Goal: Information Seeking & Learning: Learn about a topic

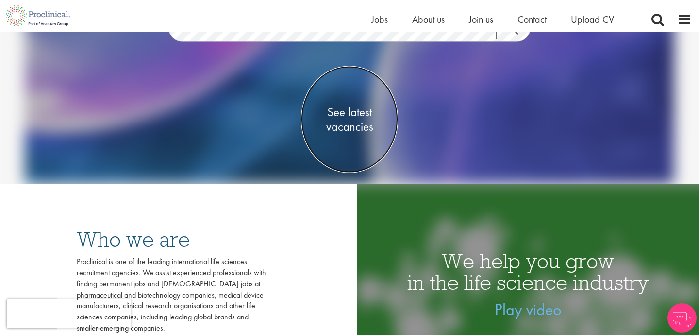
click at [327, 106] on span "See latest vacancies" at bounding box center [349, 119] width 97 height 29
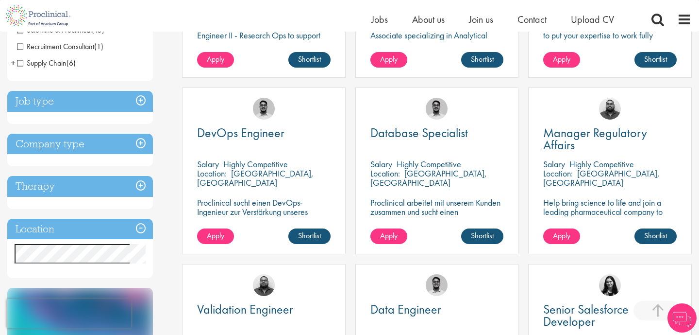
scroll to position [309, 0]
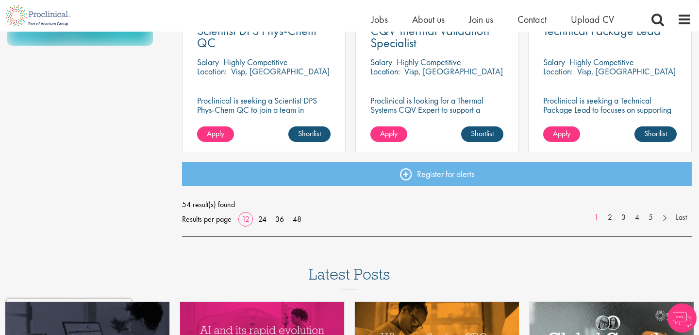
scroll to position [763, 0]
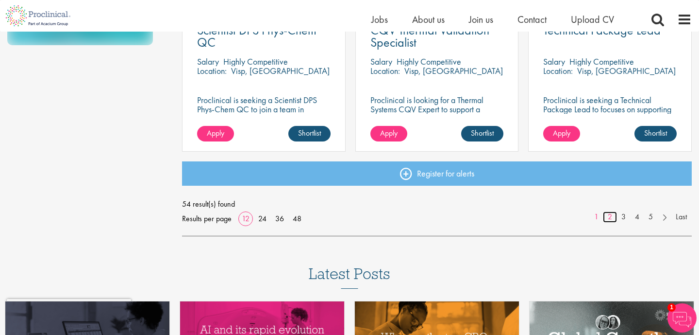
click at [609, 221] on link "2" at bounding box center [610, 216] width 14 height 11
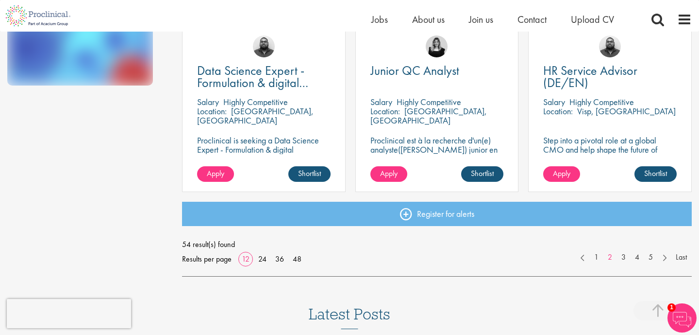
scroll to position [726, 0]
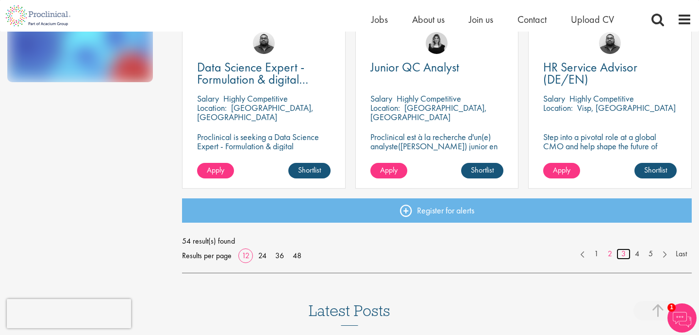
click at [622, 254] on link "3" at bounding box center [624, 253] width 14 height 11
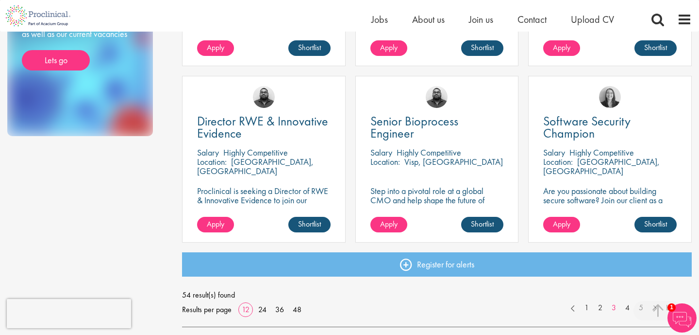
scroll to position [673, 0]
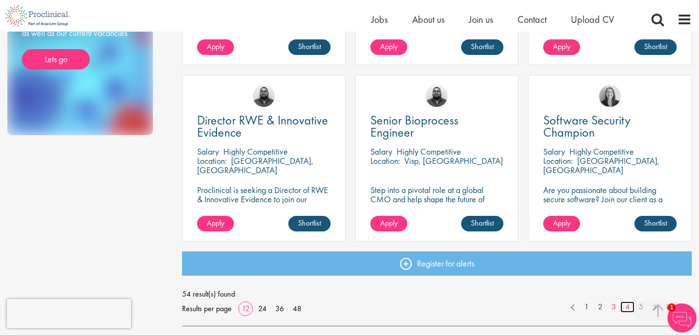
click at [627, 310] on link "4" at bounding box center [628, 306] width 14 height 11
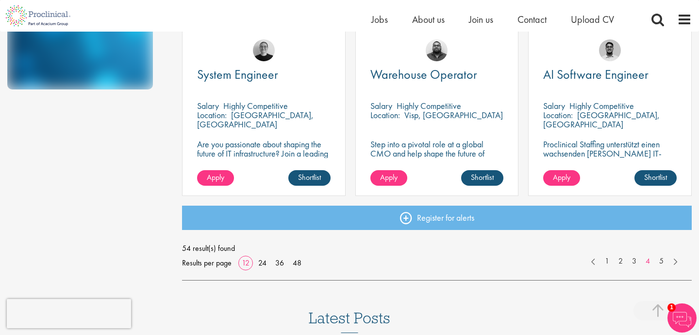
scroll to position [720, 0]
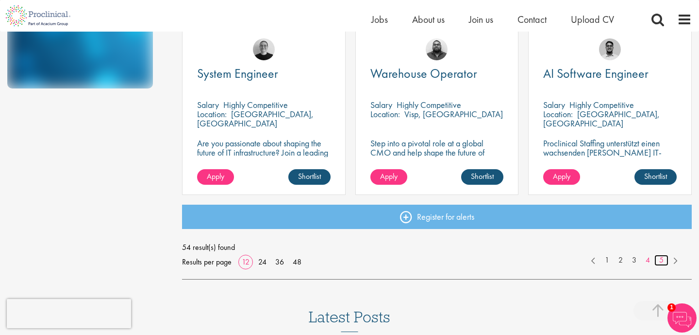
click at [661, 257] on link "5" at bounding box center [662, 259] width 14 height 11
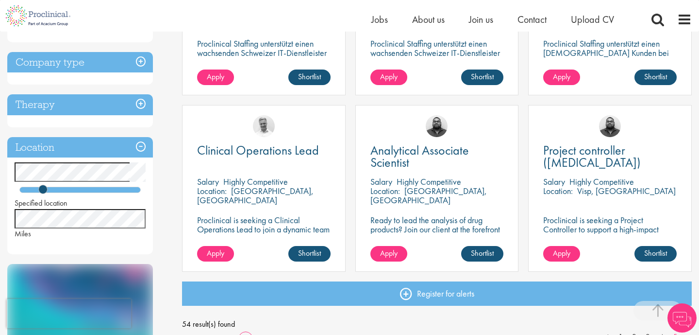
scroll to position [295, 0]
